Goal: Transaction & Acquisition: Obtain resource

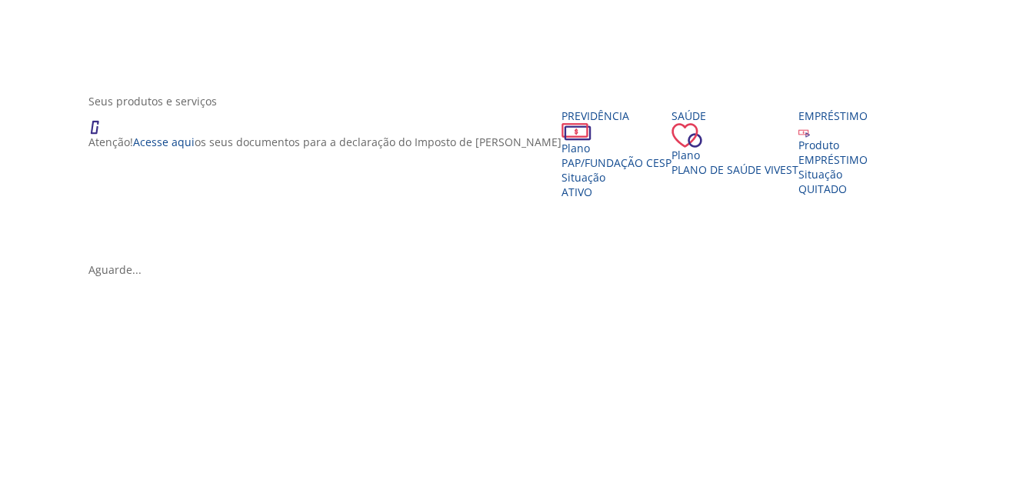
scroll to position [231, 0]
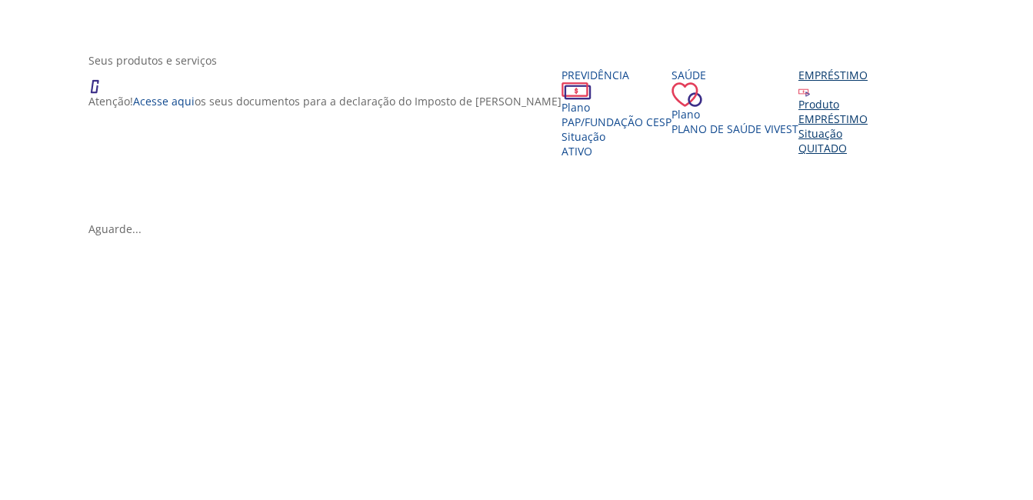
click at [798, 126] on div "EMPRÉSTIMO" at bounding box center [832, 118] width 69 height 15
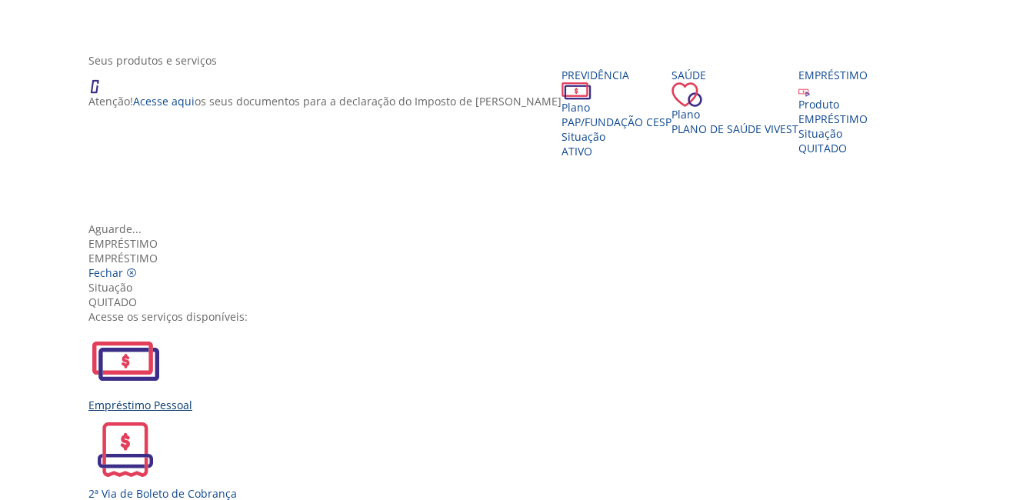
click at [162, 324] on img "Vivest" at bounding box center [125, 361] width 74 height 74
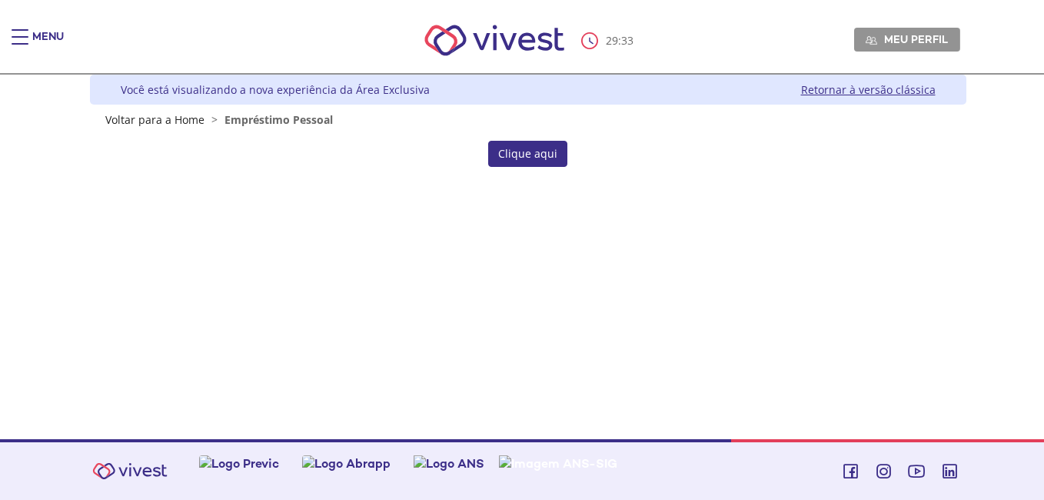
click at [524, 155] on link "Clique aqui" at bounding box center [527, 154] width 79 height 26
click at [517, 149] on link "Clique aqui" at bounding box center [527, 154] width 79 height 26
